Goal: Register for event/course

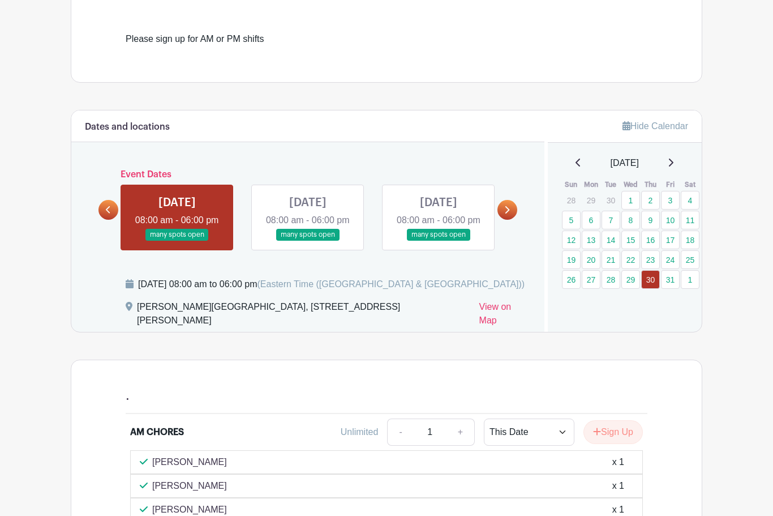
scroll to position [319, 0]
click at [574, 233] on link "12" at bounding box center [571, 239] width 19 height 19
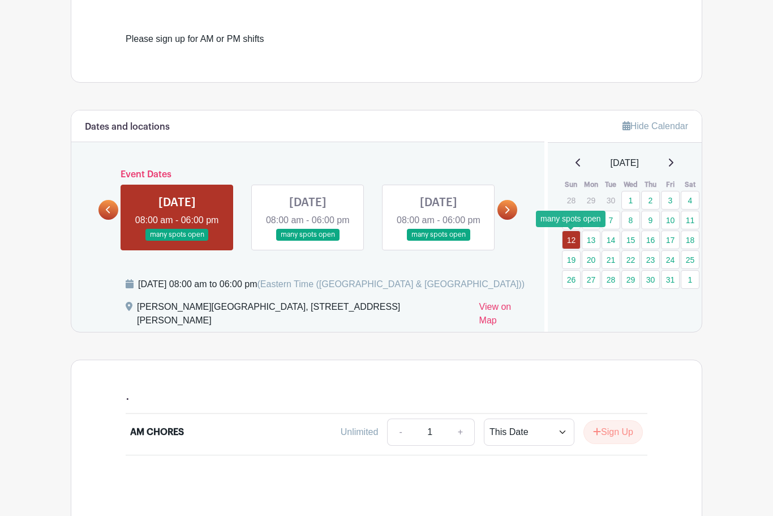
click at [573, 237] on link "12" at bounding box center [571, 239] width 19 height 19
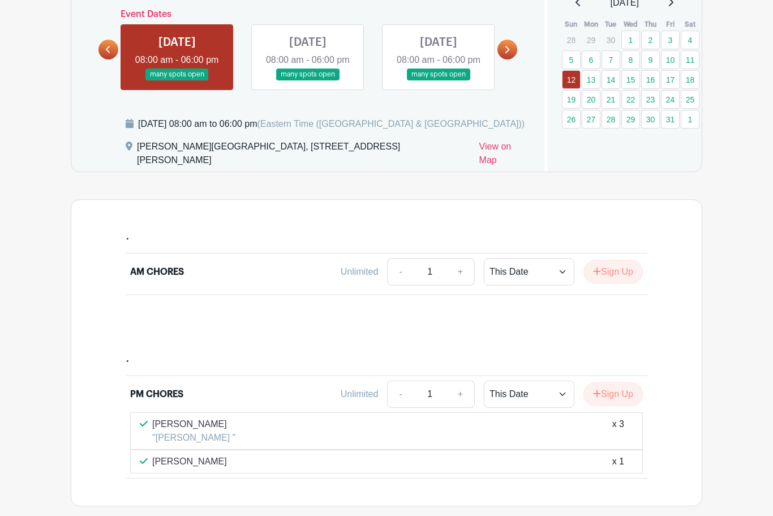
scroll to position [505, 0]
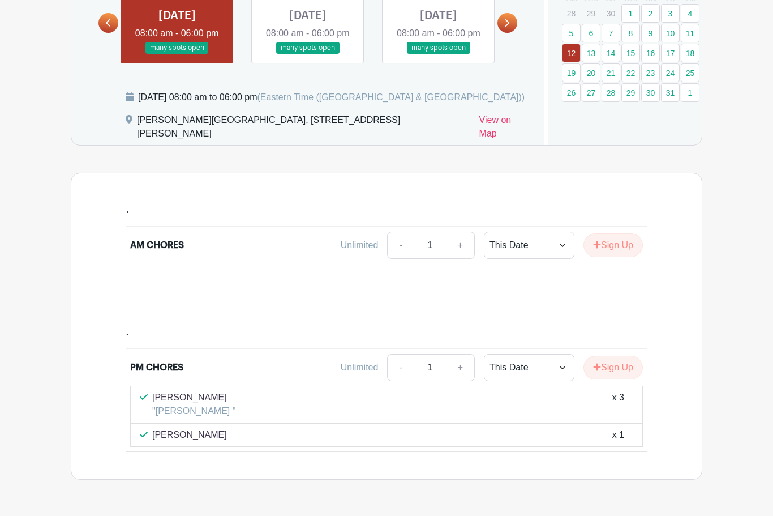
click at [591, 251] on button "Sign Up" at bounding box center [613, 246] width 59 height 24
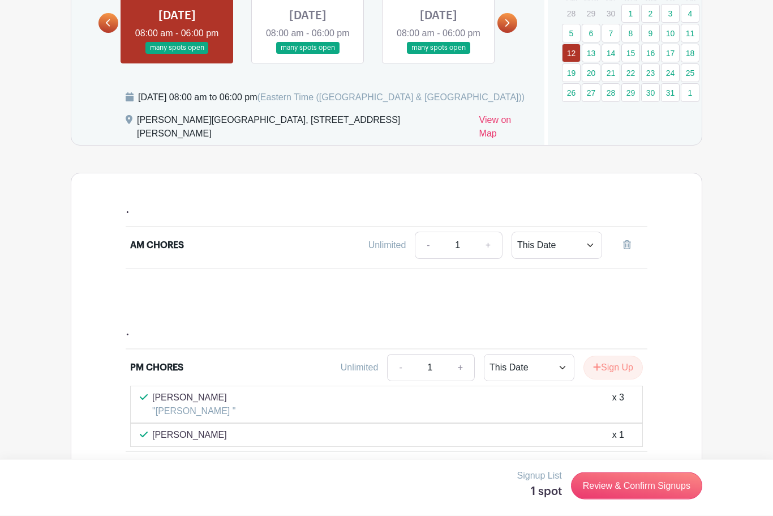
click at [591, 499] on link "Review & Confirm Signups" at bounding box center [636, 485] width 131 height 27
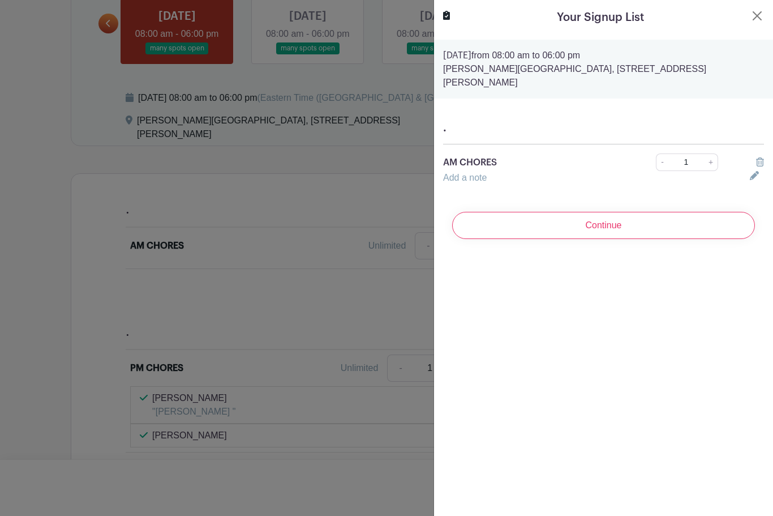
click at [591, 212] on input "Continue" at bounding box center [603, 225] width 303 height 27
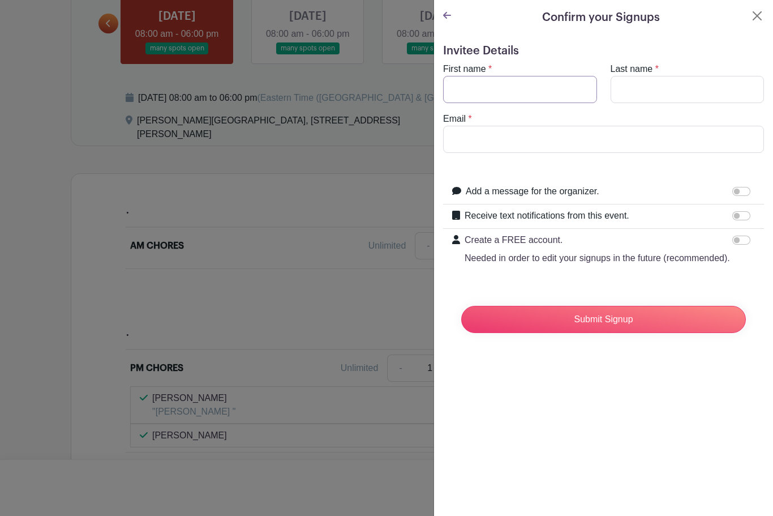
click at [518, 96] on input "First name" at bounding box center [520, 89] width 154 height 27
type input "[PERSON_NAME]"
type input "Somerville"
type input "terr"
type input "[EMAIL_ADDRESS][DOMAIN_NAME]"
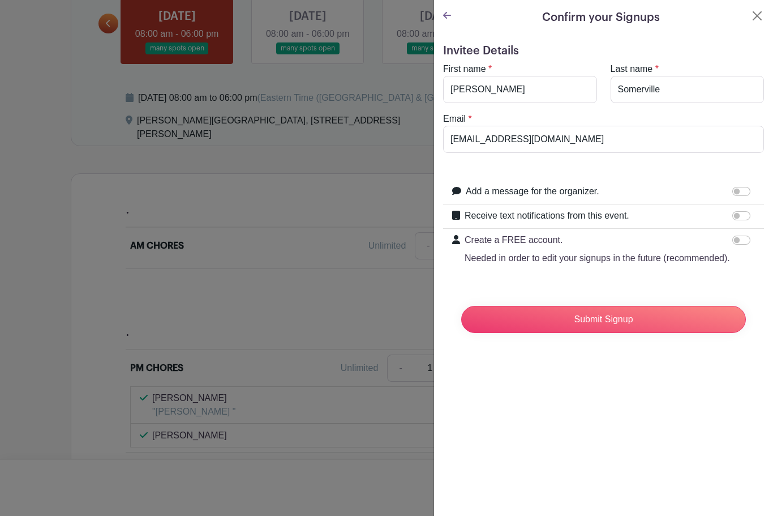
click at [591, 320] on input "Submit Signup" at bounding box center [603, 319] width 285 height 27
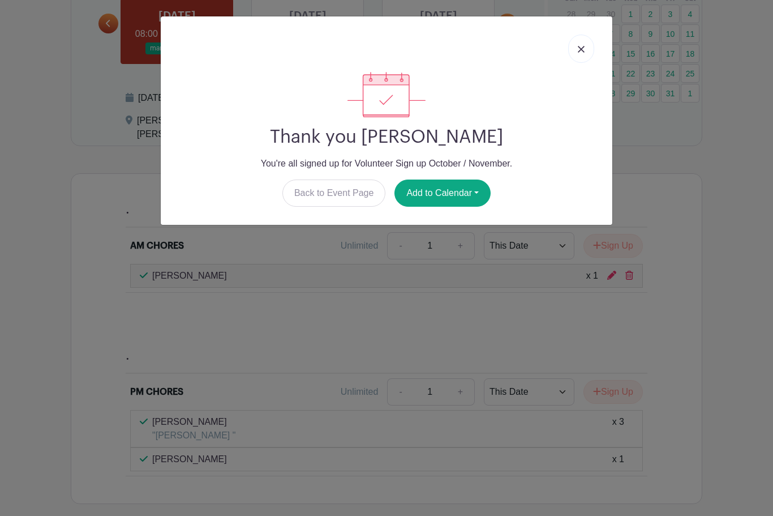
click at [473, 196] on button "Add to Calendar" at bounding box center [442, 192] width 96 height 27
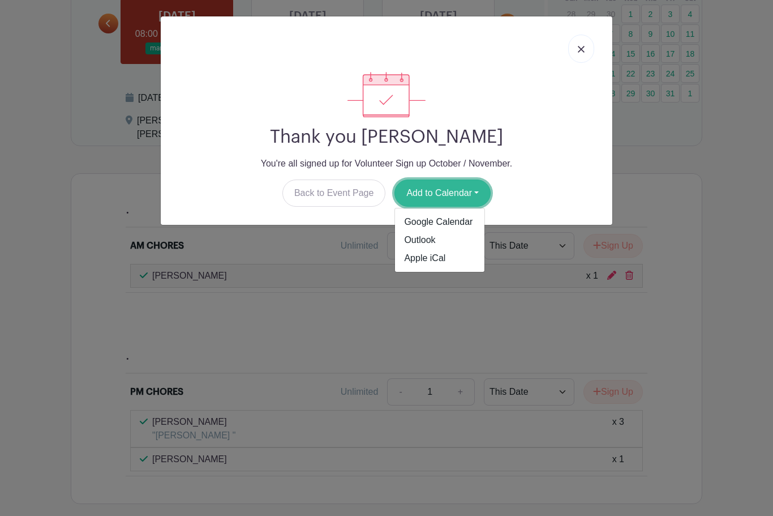
click at [419, 264] on link "Apple iCal" at bounding box center [439, 258] width 89 height 18
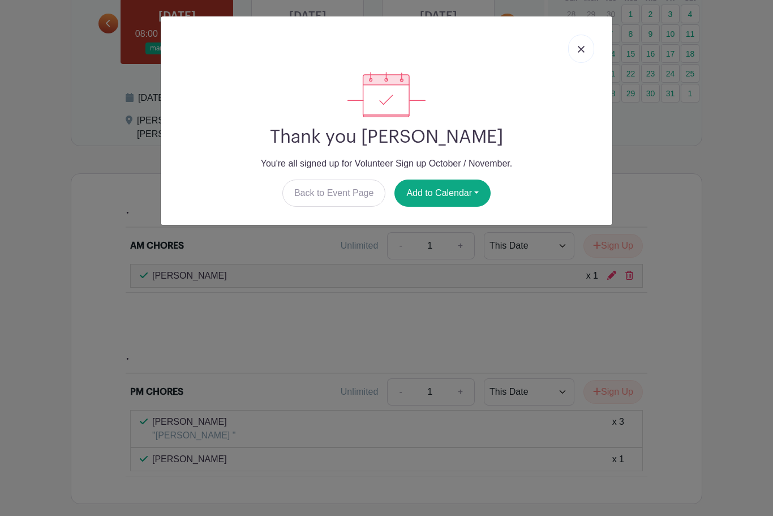
scroll to position [524, 0]
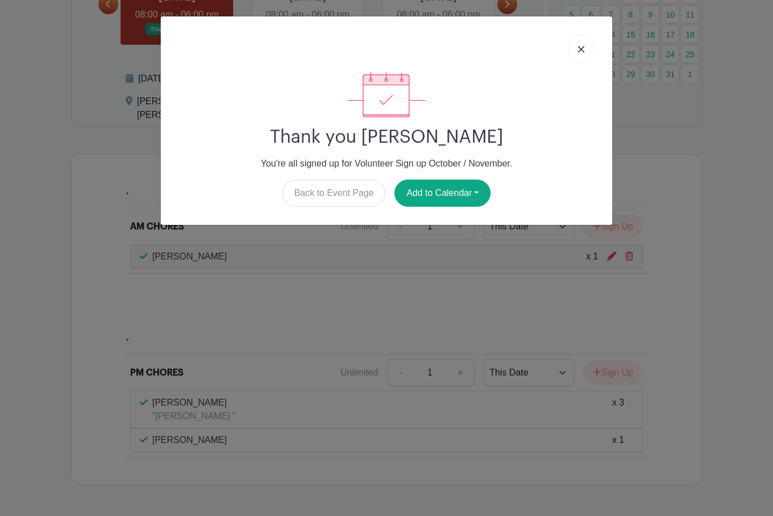
click at [580, 51] on img at bounding box center [581, 49] width 7 height 7
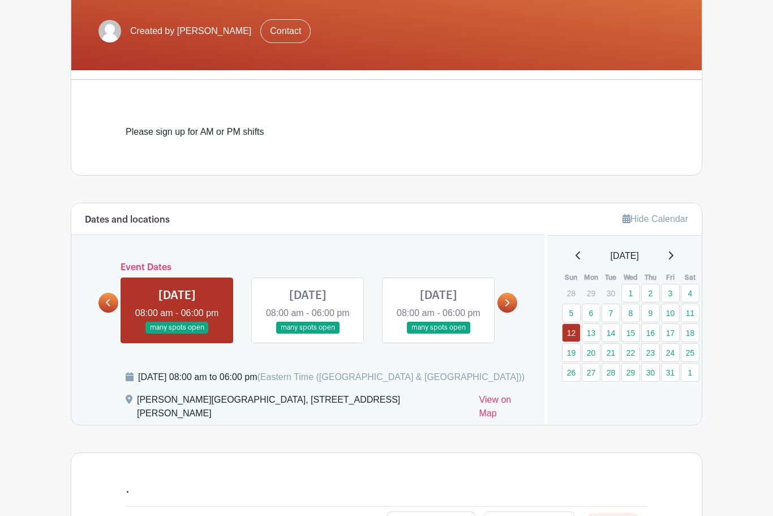
scroll to position [225, 0]
